Goal: Task Accomplishment & Management: Manage account settings

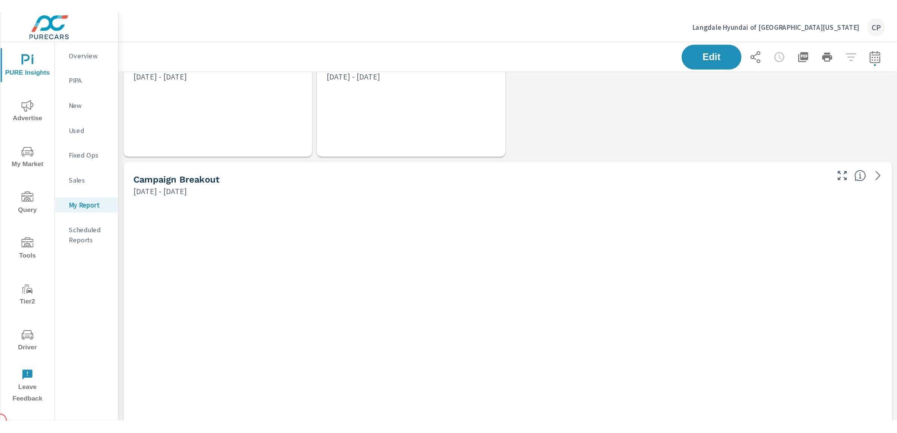
scroll to position [2754, 584]
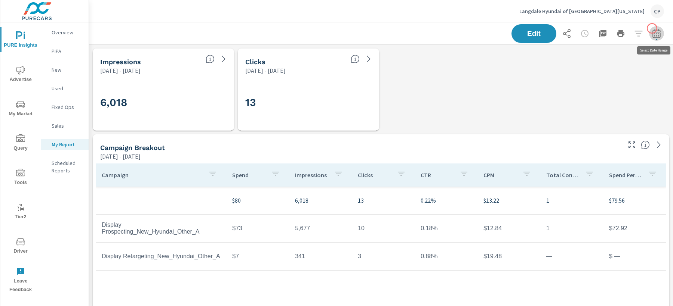
click at [652, 28] on button "button" at bounding box center [656, 33] width 15 height 15
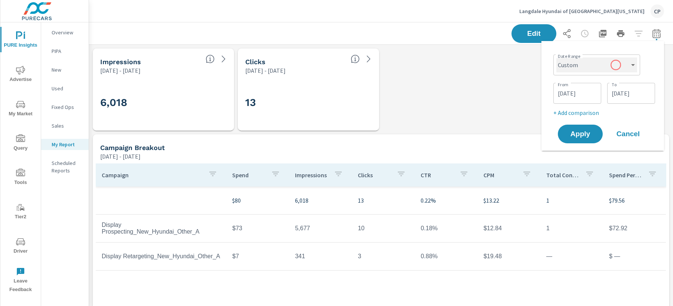
click at [598, 59] on select "Custom [DATE] Last week Last 7 days Last 14 days Last 30 days Last 45 days Last…" at bounding box center [596, 65] width 81 height 15
click at [556, 58] on select "Custom [DATE] Last week Last 7 days Last 14 days Last 30 days Last 45 days Last…" at bounding box center [596, 65] width 81 height 15
select select "Last month"
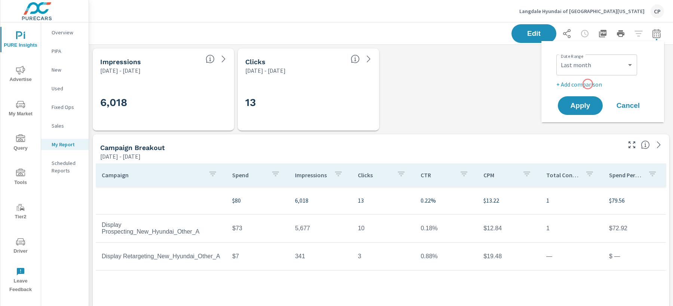
click at [587, 84] on p "+ Add comparison" at bounding box center [604, 84] width 96 height 9
select select "Previous period"
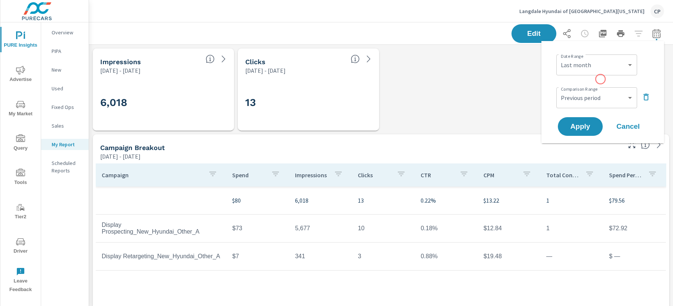
click at [600, 79] on div "Date Range Custom [DATE] Last week Last 7 days Last 14 days Last 30 days Last 4…" at bounding box center [602, 92] width 105 height 90
click at [649, 95] on icon "button" at bounding box center [645, 97] width 9 height 9
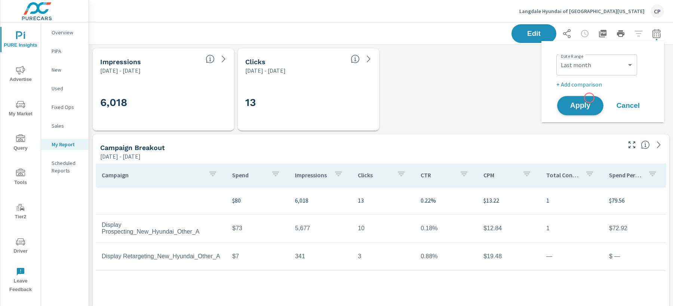
click at [589, 98] on button "Apply" at bounding box center [580, 105] width 46 height 19
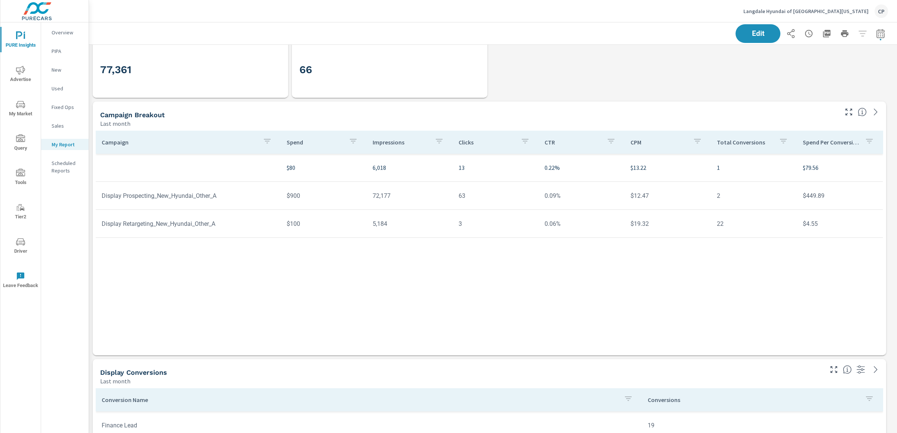
scroll to position [16, 0]
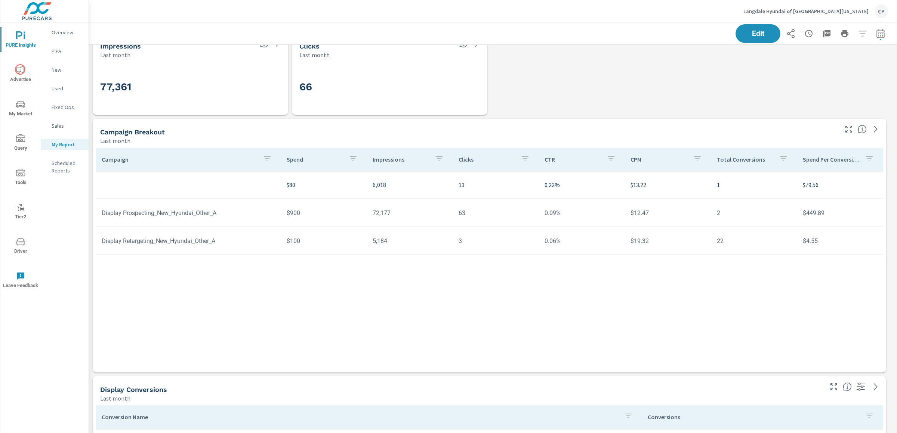
click at [15, 68] on span "Advertise" at bounding box center [21, 75] width 36 height 18
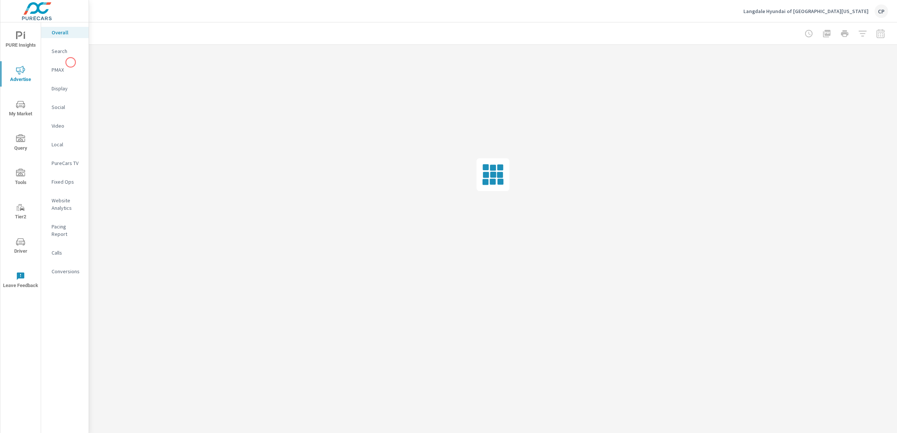
click at [67, 67] on p "PMAX" at bounding box center [67, 69] width 31 height 7
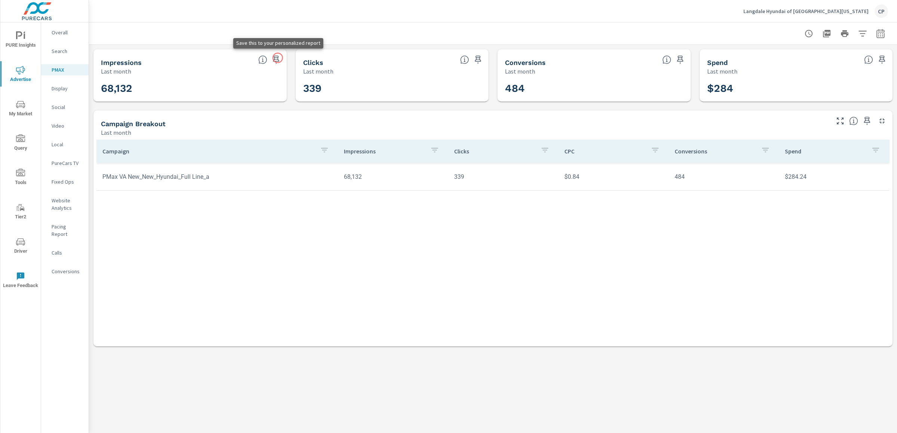
click at [278, 58] on icon "button" at bounding box center [276, 59] width 9 height 9
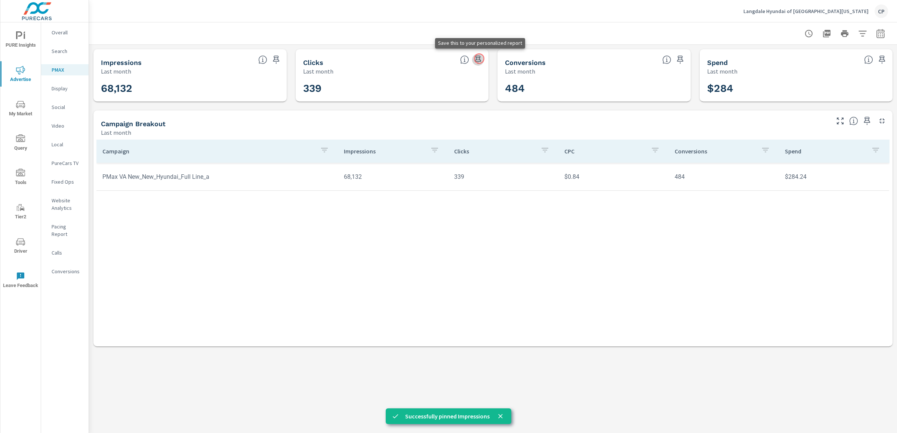
click at [479, 59] on icon "button" at bounding box center [477, 59] width 9 height 9
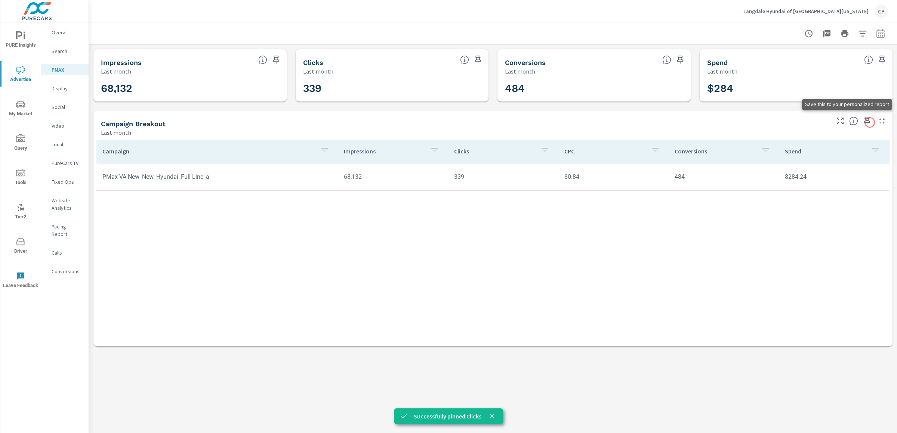
click at [672, 121] on icon "button" at bounding box center [866, 121] width 9 height 9
click at [18, 44] on span "PURE Insights" at bounding box center [21, 40] width 36 height 18
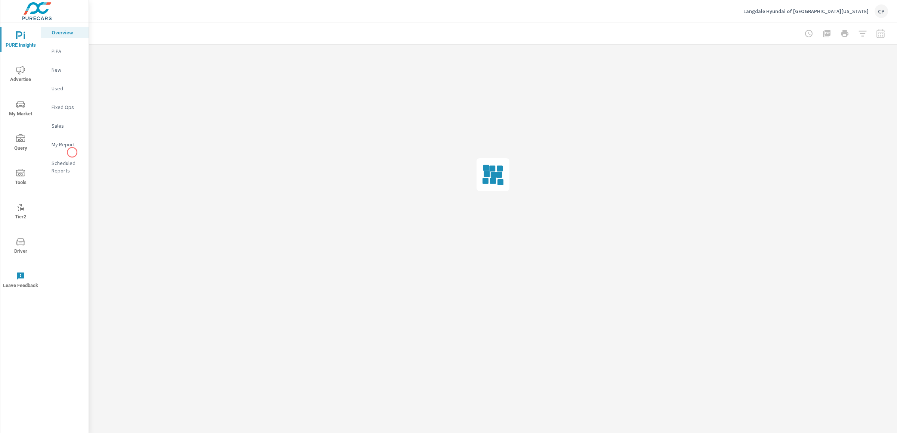
click at [72, 152] on nav "Overview PIPA New Used Fixed Ops Sales My Report Scheduled Reports" at bounding box center [64, 104] width 47 height 164
click at [69, 149] on div "My Report" at bounding box center [64, 144] width 47 height 11
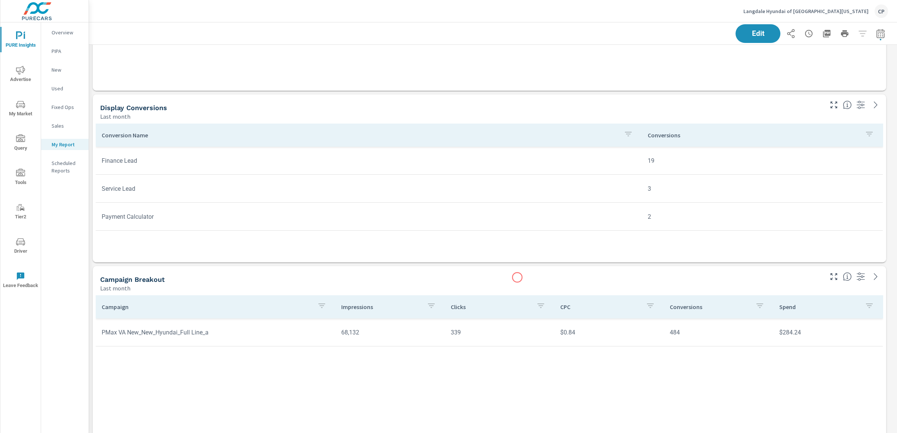
scroll to position [449, 0]
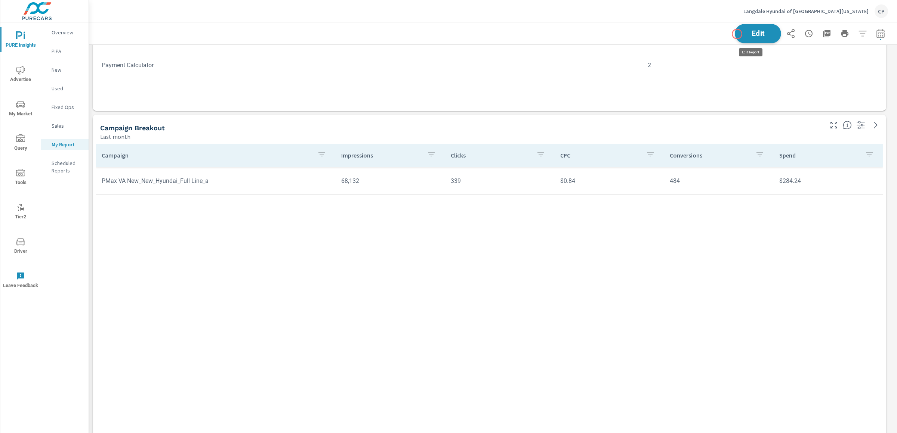
click at [672, 34] on span "Edit" at bounding box center [757, 33] width 31 height 7
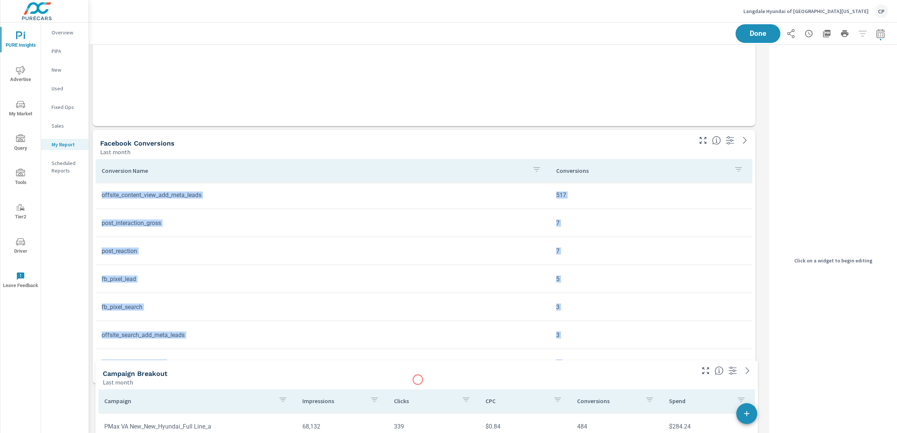
scroll to position [114, 0]
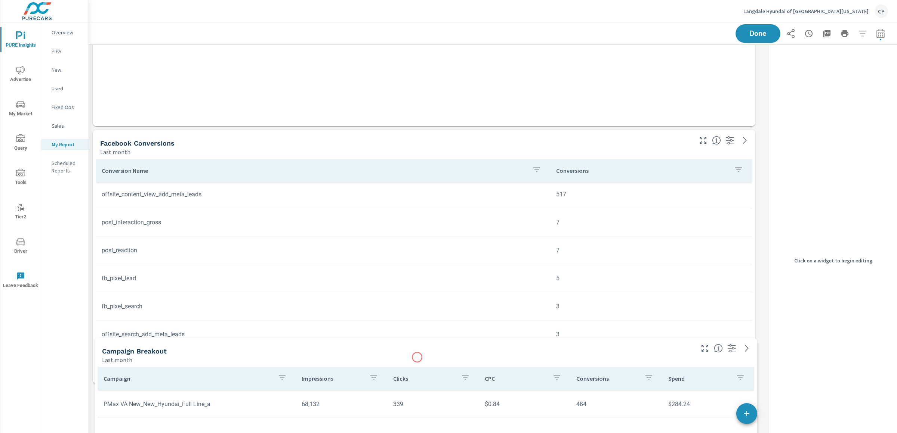
drag, startPoint x: 415, startPoint y: 136, endPoint x: 417, endPoint y: 364, distance: 227.9
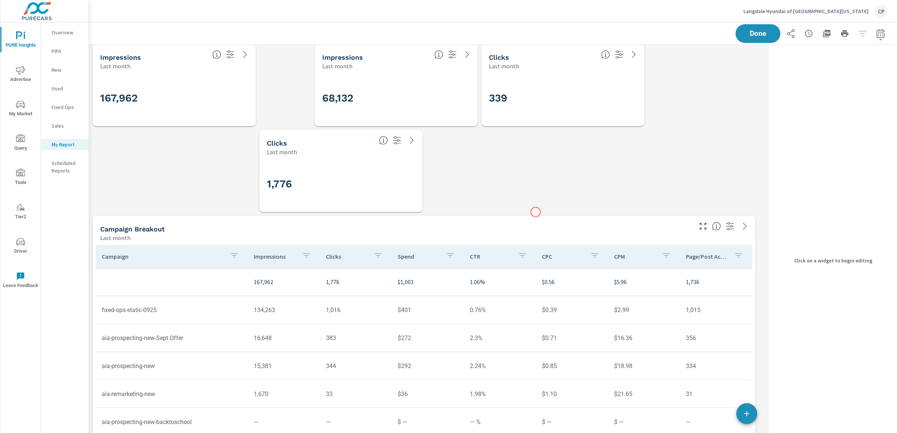
scroll to position [520, 0]
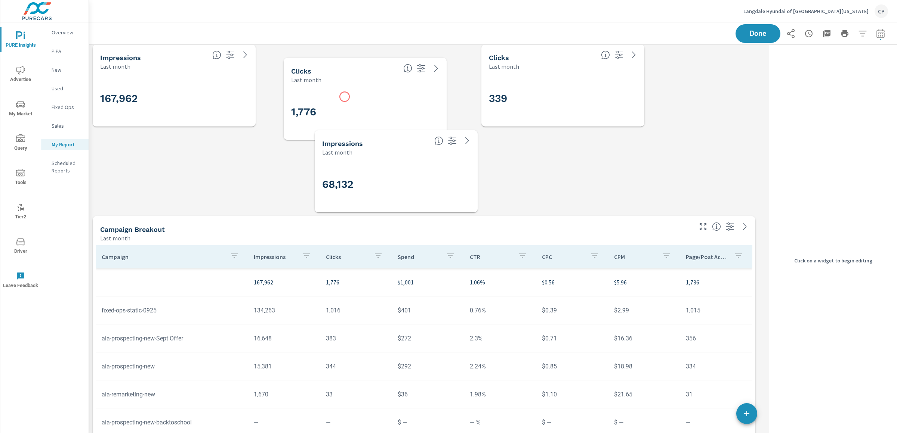
drag, startPoint x: 319, startPoint y: 173, endPoint x: 344, endPoint y: 97, distance: 80.6
click at [344, 97] on div "1,776" at bounding box center [365, 112] width 148 height 41
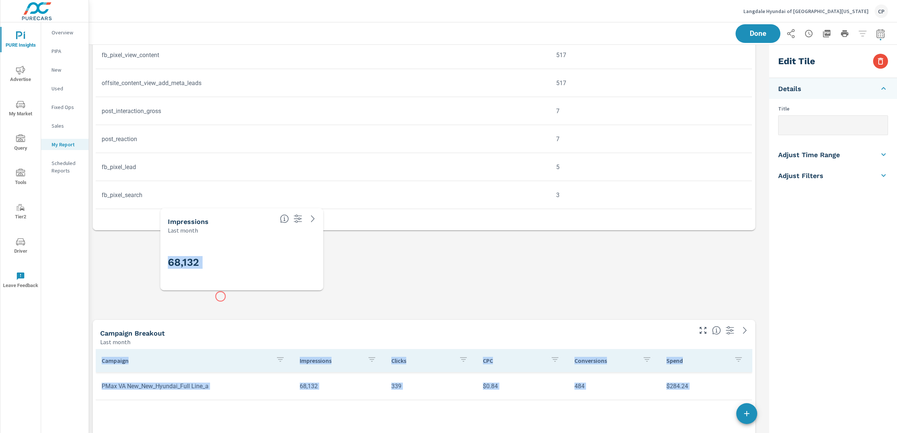
scroll to position [1081, 0]
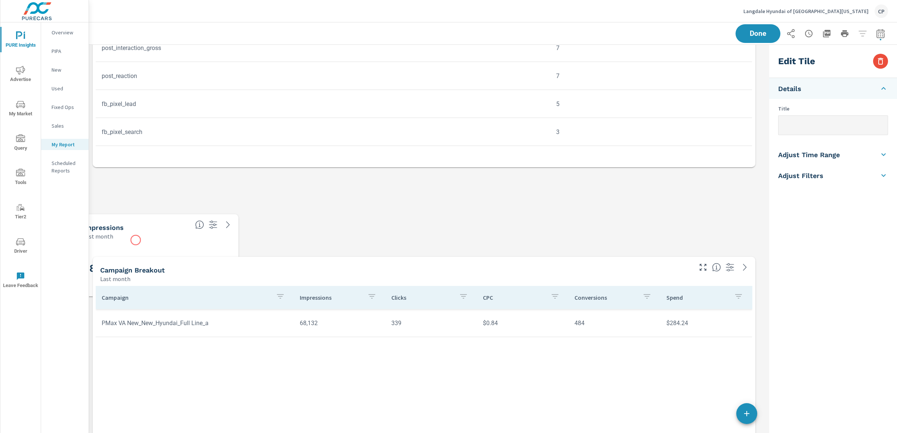
drag, startPoint x: 372, startPoint y: 161, endPoint x: 146, endPoint y: 215, distance: 232.0
click at [146, 232] on div "Last month" at bounding box center [136, 236] width 106 height 9
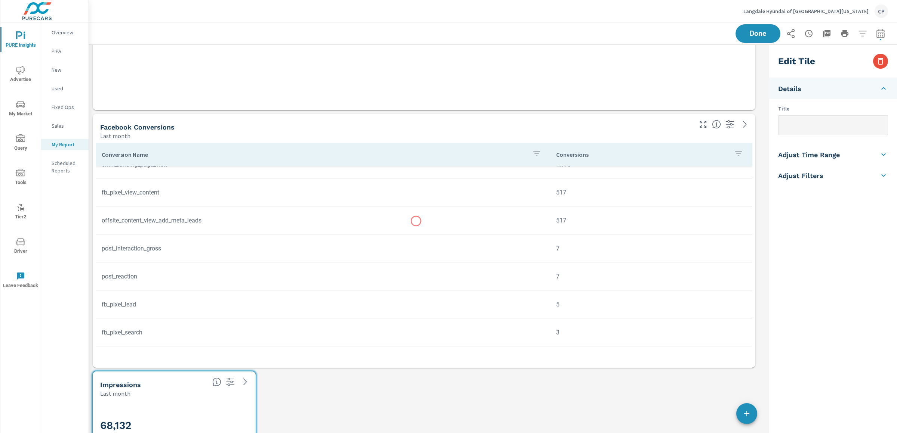
scroll to position [878, 0]
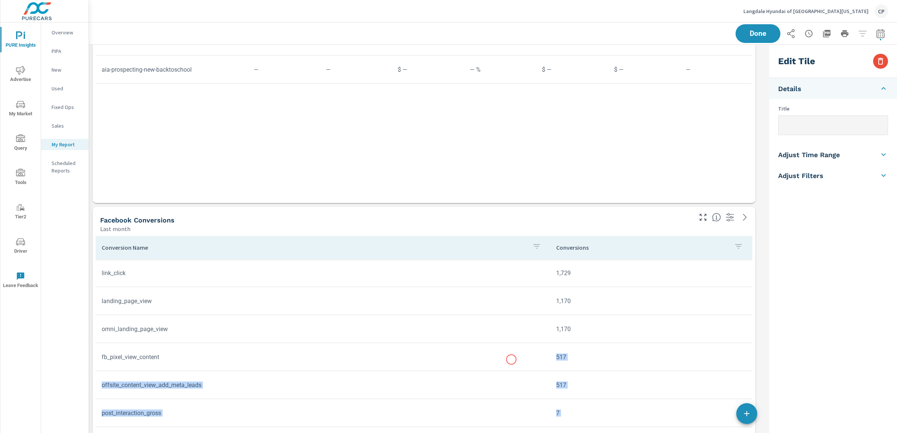
scroll to position [961, 0]
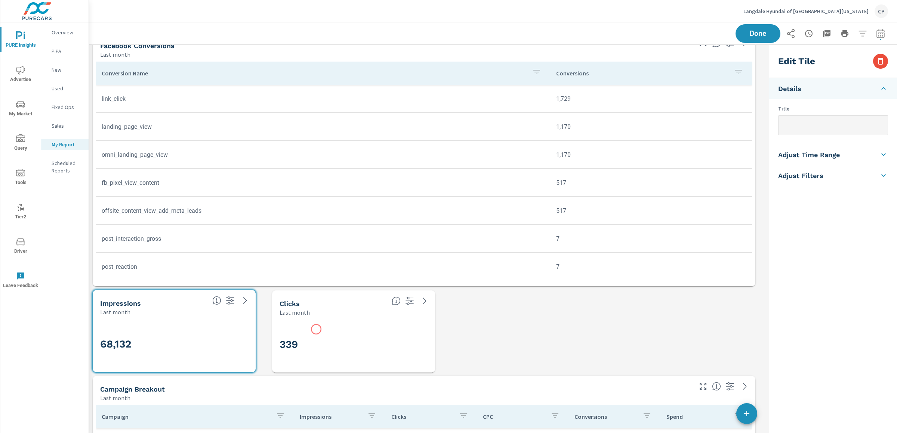
drag, startPoint x: 525, startPoint y: 307, endPoint x: 288, endPoint y: 325, distance: 237.6
click at [288, 306] on div "339" at bounding box center [353, 344] width 148 height 41
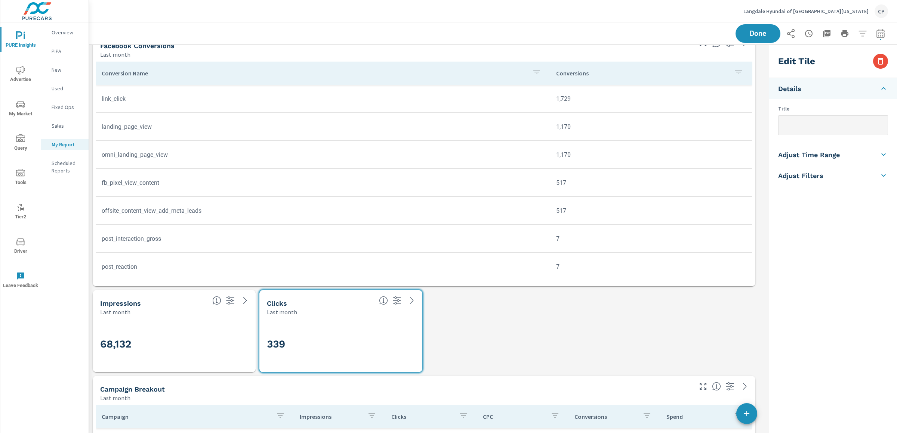
scroll to position [877, 0]
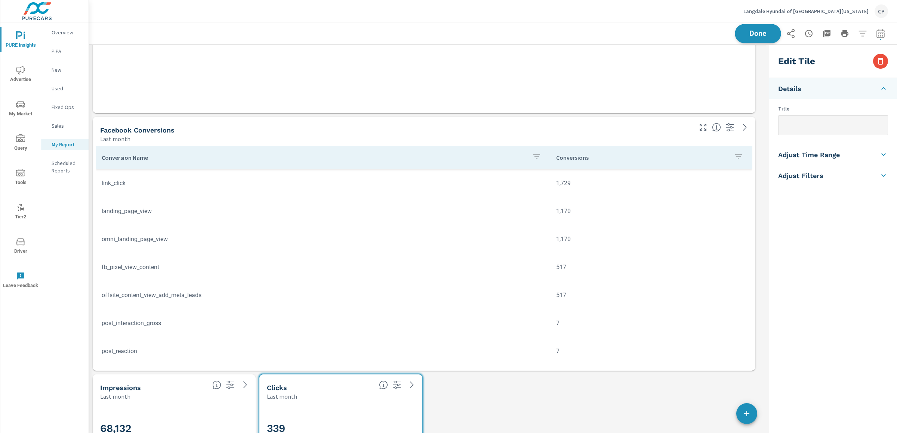
click at [672, 37] on span "Done" at bounding box center [757, 33] width 31 height 7
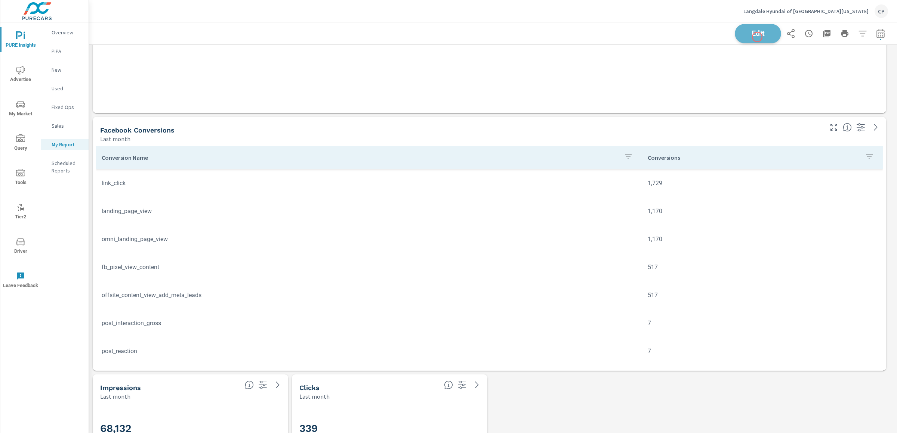
click at [672, 37] on span "Edit" at bounding box center [757, 33] width 31 height 7
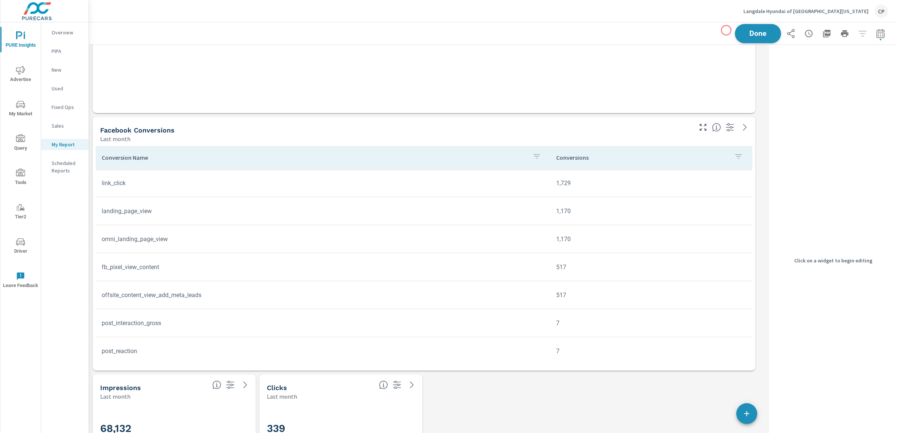
scroll to position [3184, 671]
click at [672, 33] on button "Done" at bounding box center [758, 33] width 46 height 19
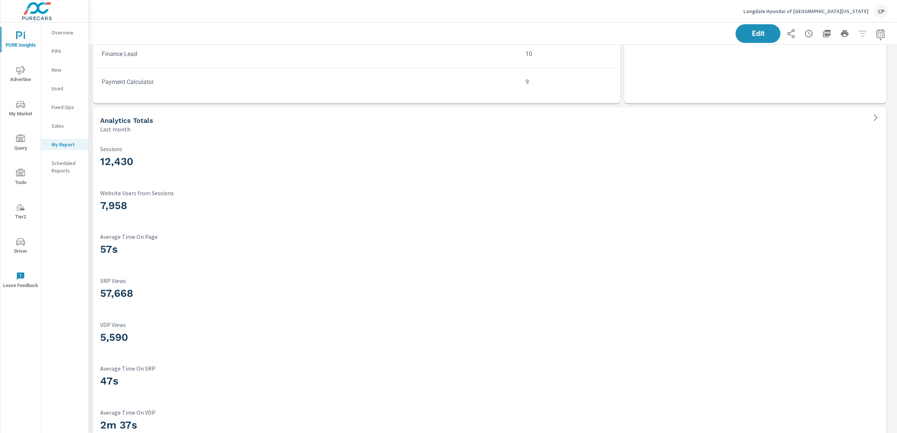
scroll to position [2795, 0]
